Goal: Information Seeking & Learning: Learn about a topic

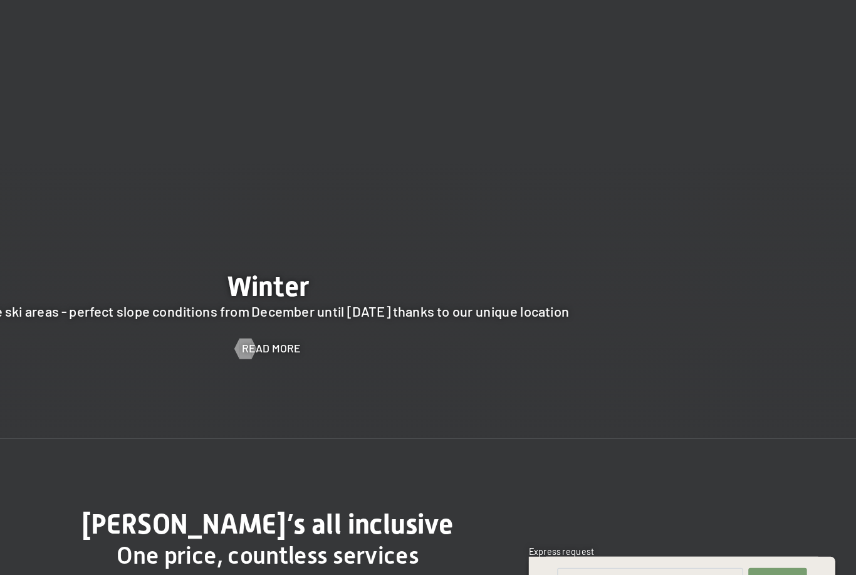
scroll to position [2473, 0]
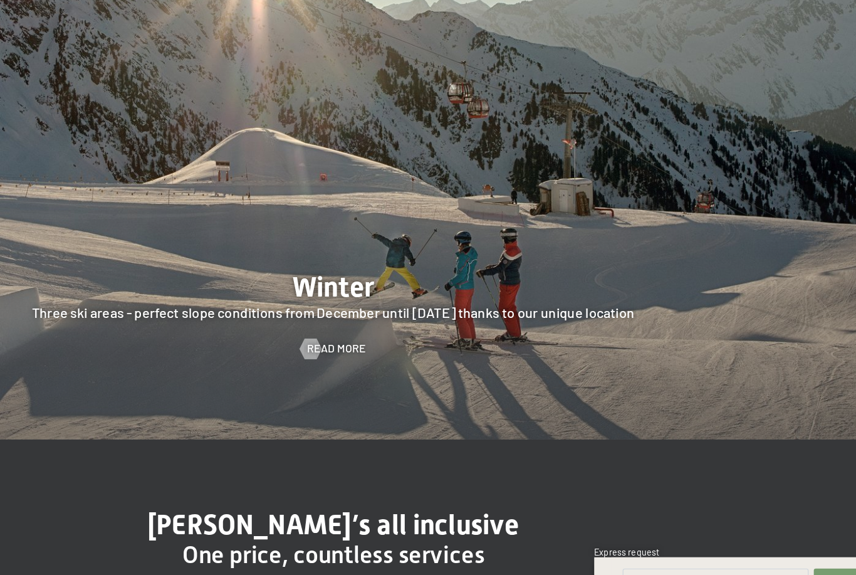
click at [409, 375] on span "Read more" at bounding box center [430, 380] width 43 height 11
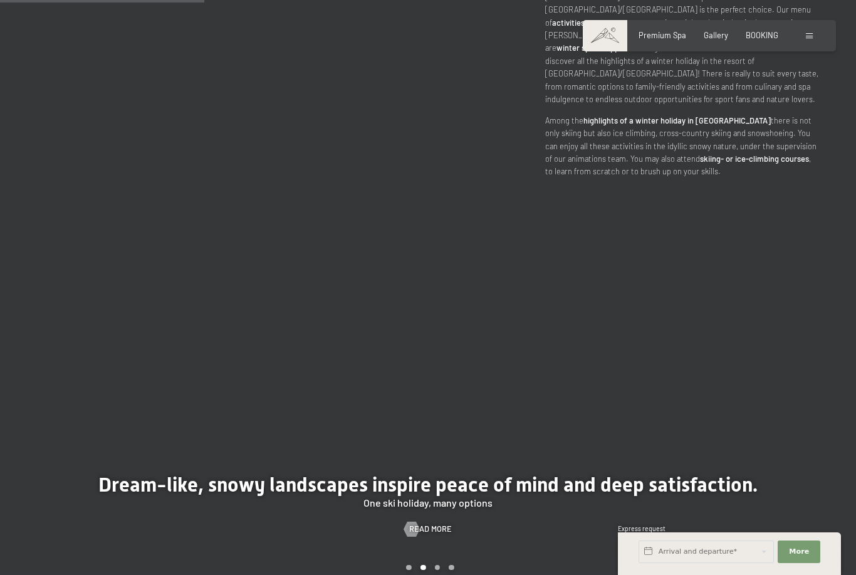
scroll to position [822, 0]
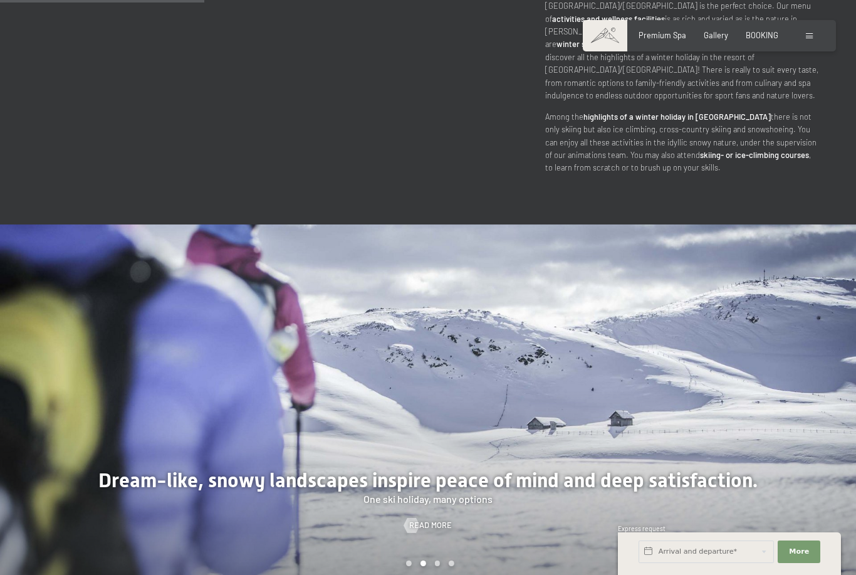
click at [421, 517] on div at bounding box center [214, 407] width 428 height 367
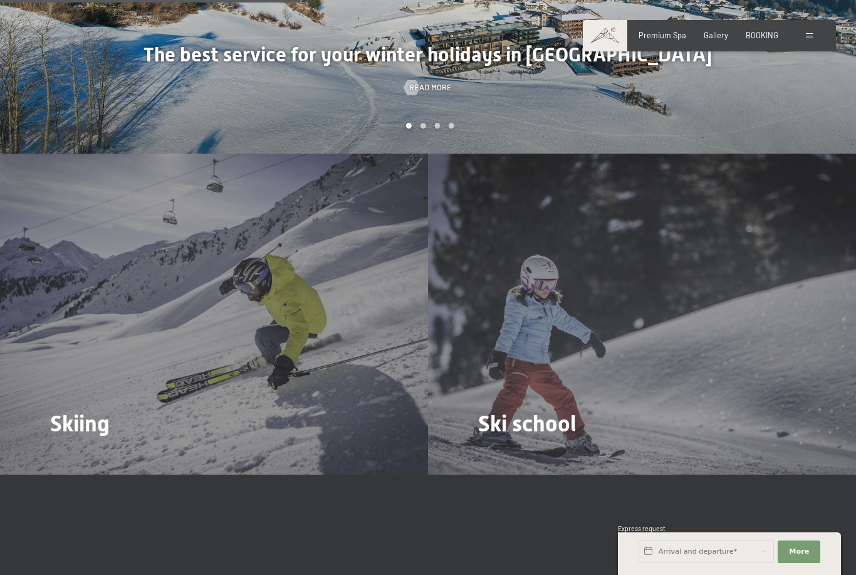
scroll to position [1318, 0]
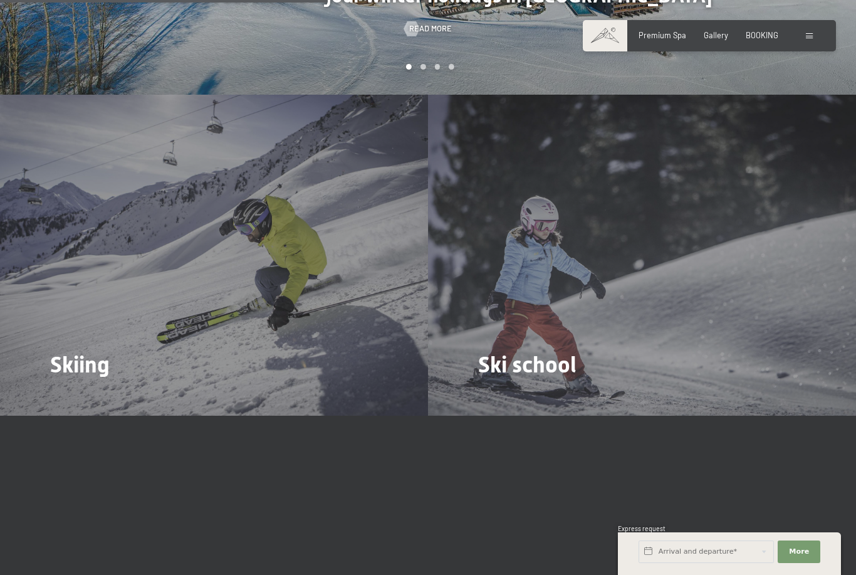
click at [82, 394] on span "Read more" at bounding box center [76, 399] width 43 height 11
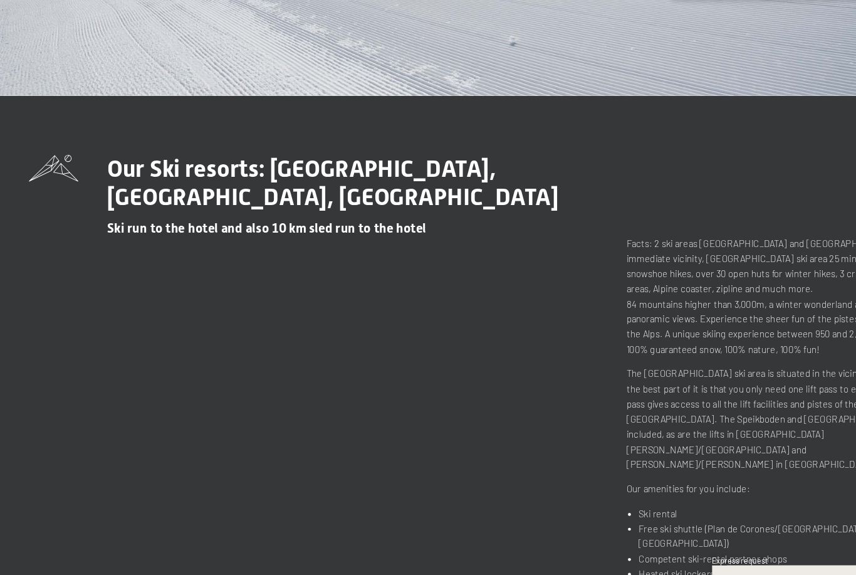
scroll to position [300, 0]
